Goal: Task Accomplishment & Management: Use online tool/utility

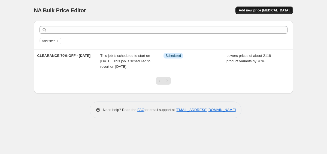
click at [253, 10] on span "Add new price [MEDICAL_DATA]" at bounding box center [264, 10] width 51 height 4
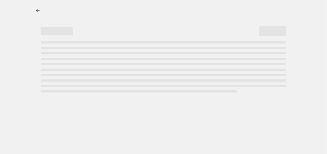
select select "percentage"
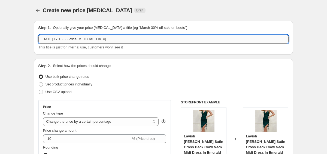
click at [201, 41] on input "[DATE] 17:15:55 Price [MEDICAL_DATA]" at bounding box center [163, 39] width 250 height 9
drag, startPoint x: 119, startPoint y: 38, endPoint x: 66, endPoint y: 38, distance: 52.4
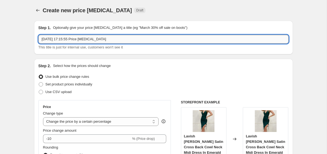
click at [66, 38] on input "[DATE] 17:15:55 Price [MEDICAL_DATA]" at bounding box center [163, 39] width 250 height 9
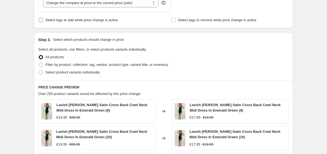
scroll to position [237, 0]
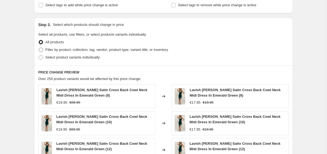
type input "[DATE], TEST"
click at [88, 49] on span "Filter by product, collection, tag, vendor, product type, variant title, or inv…" at bounding box center [107, 50] width 123 height 4
click at [39, 48] on input "Filter by product, collection, tag, vendor, product type, variant title, or inv…" at bounding box center [39, 48] width 0 height 0
radio input "true"
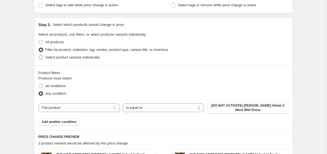
click at [87, 58] on span "Select product variants individually" at bounding box center [73, 57] width 54 height 4
click at [39, 56] on input "Select product variants individually" at bounding box center [39, 55] width 0 height 0
radio input "true"
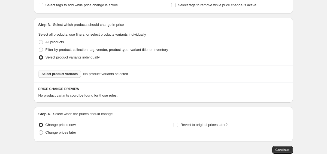
click at [79, 73] on button "Select product variants" at bounding box center [59, 74] width 43 height 8
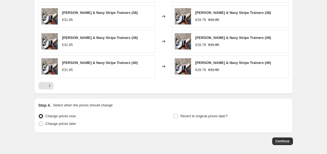
scroll to position [407, 0]
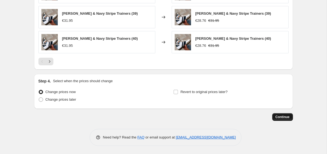
click at [275, 118] on button "Continue" at bounding box center [282, 117] width 21 height 8
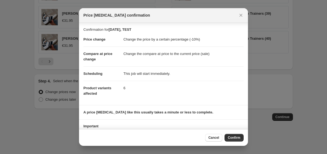
scroll to position [25, 0]
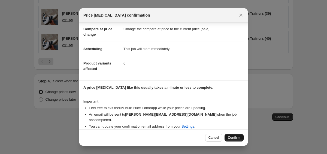
click at [235, 139] on span "Confirm" at bounding box center [234, 138] width 13 height 4
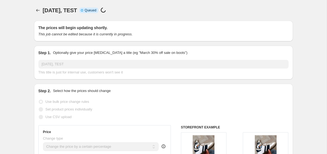
select select "percentage"
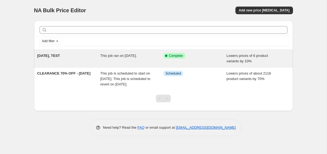
click at [110, 58] on div "This job ran on 26 September 2025." at bounding box center [131, 58] width 63 height 11
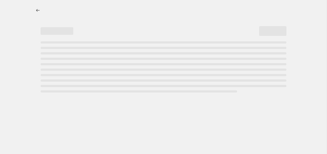
select select "percentage"
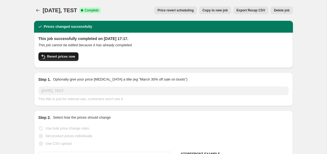
click at [65, 56] on span "Revert prices now" at bounding box center [61, 57] width 28 height 4
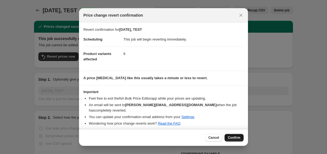
click at [236, 138] on span "Confirm" at bounding box center [234, 138] width 13 height 4
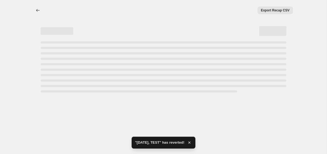
select select "percentage"
